Goal: Transaction & Acquisition: Book appointment/travel/reservation

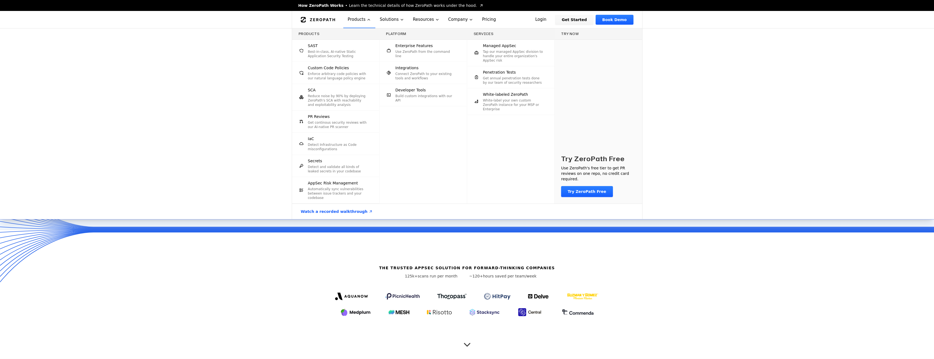
click at [503, 75] on div "Penetration Tests Get annual penetration tests done by our team of security res…" at bounding box center [513, 77] width 61 height 15
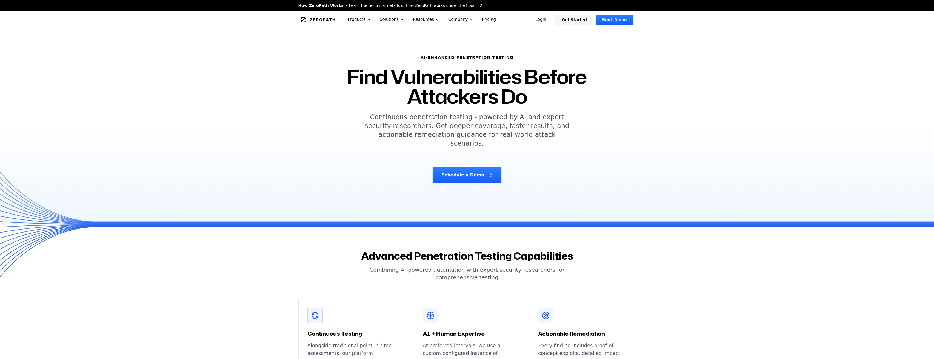
drag, startPoint x: 334, startPoint y: 72, endPoint x: 354, endPoint y: 143, distance: 73.6
click at [354, 140] on div "AI-Enhanced Penetration Testing Find Vulnerabilities Before Attackers Do Contin…" at bounding box center [467, 118] width 280 height 141
click at [354, 143] on div "AI-Enhanced Penetration Testing Find Vulnerabilities Before Attackers Do Contin…" at bounding box center [467, 118] width 280 height 141
drag, startPoint x: 365, startPoint y: 144, endPoint x: 365, endPoint y: 110, distance: 34.8
click at [365, 110] on div "AI-Enhanced Penetration Testing Find Vulnerabilities Before Attackers Do Contin…" at bounding box center [467, 118] width 280 height 141
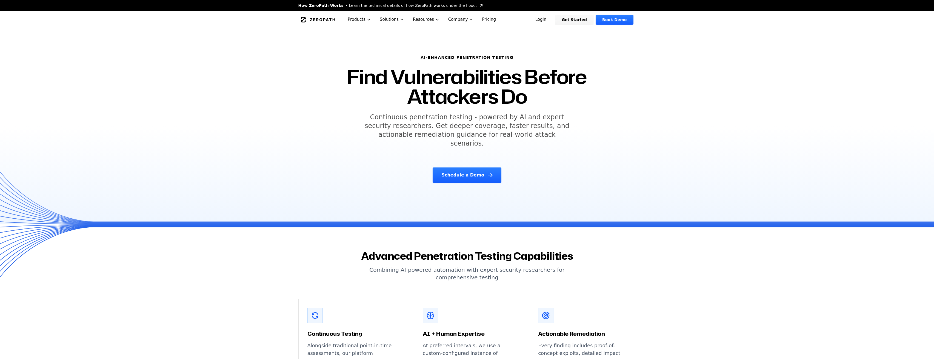
click at [365, 110] on div "AI-Enhanced Penetration Testing Find Vulnerabilities Before Attackers Do Contin…" at bounding box center [467, 118] width 280 height 141
drag, startPoint x: 365, startPoint y: 110, endPoint x: 380, endPoint y: 160, distance: 52.7
click at [380, 160] on div "AI-Enhanced Penetration Testing Find Vulnerabilities Before Attackers Do Contin…" at bounding box center [467, 118] width 280 height 141
click at [380, 168] on div "Schedule a Demo" at bounding box center [466, 175] width 267 height 15
